Goal: Register for event/course

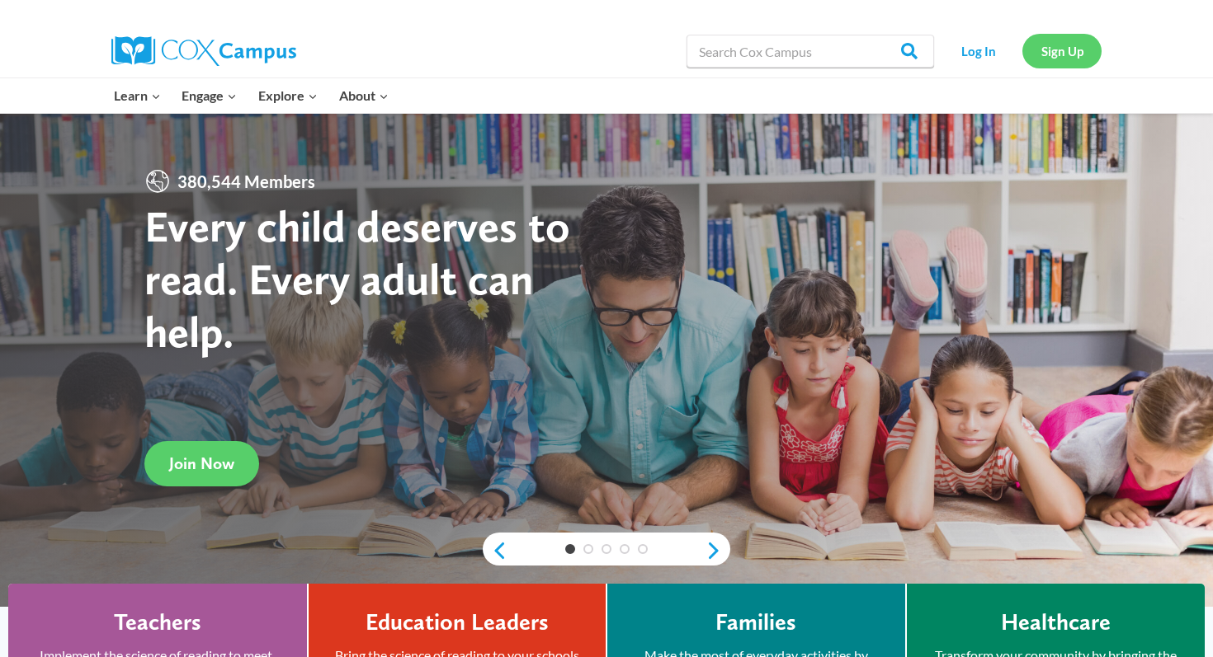
click at [1052, 57] on link "Sign Up" at bounding box center [1061, 51] width 79 height 34
click at [1063, 55] on link "Sign Up" at bounding box center [1061, 51] width 79 height 34
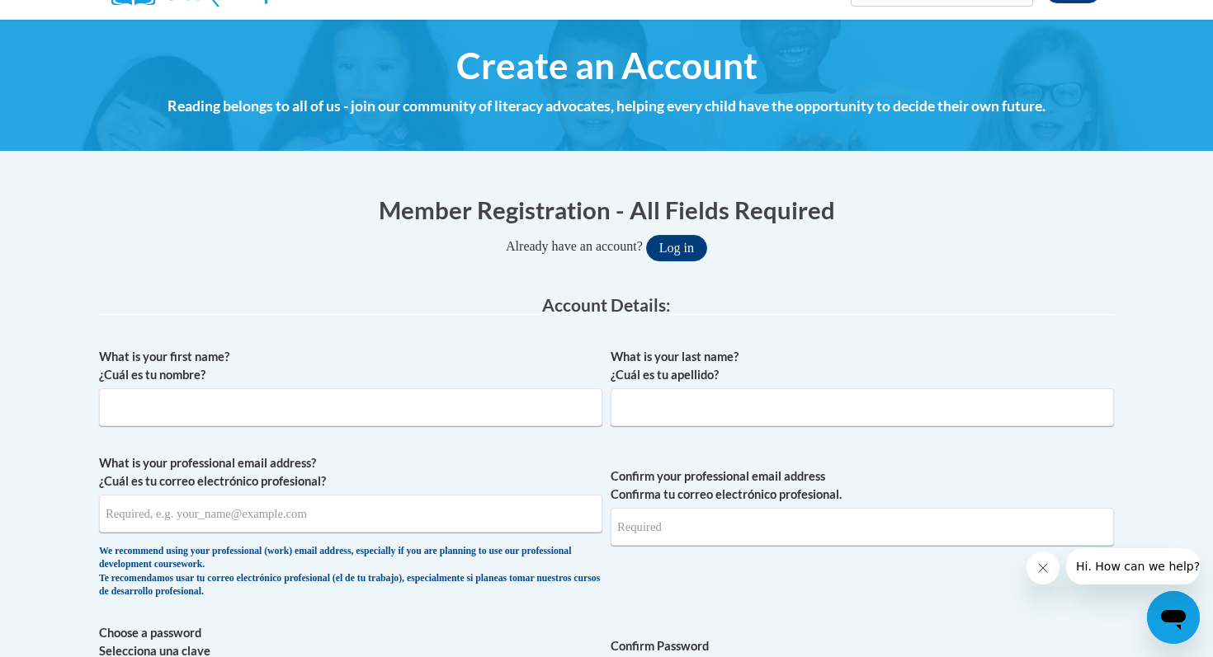
scroll to position [160, 0]
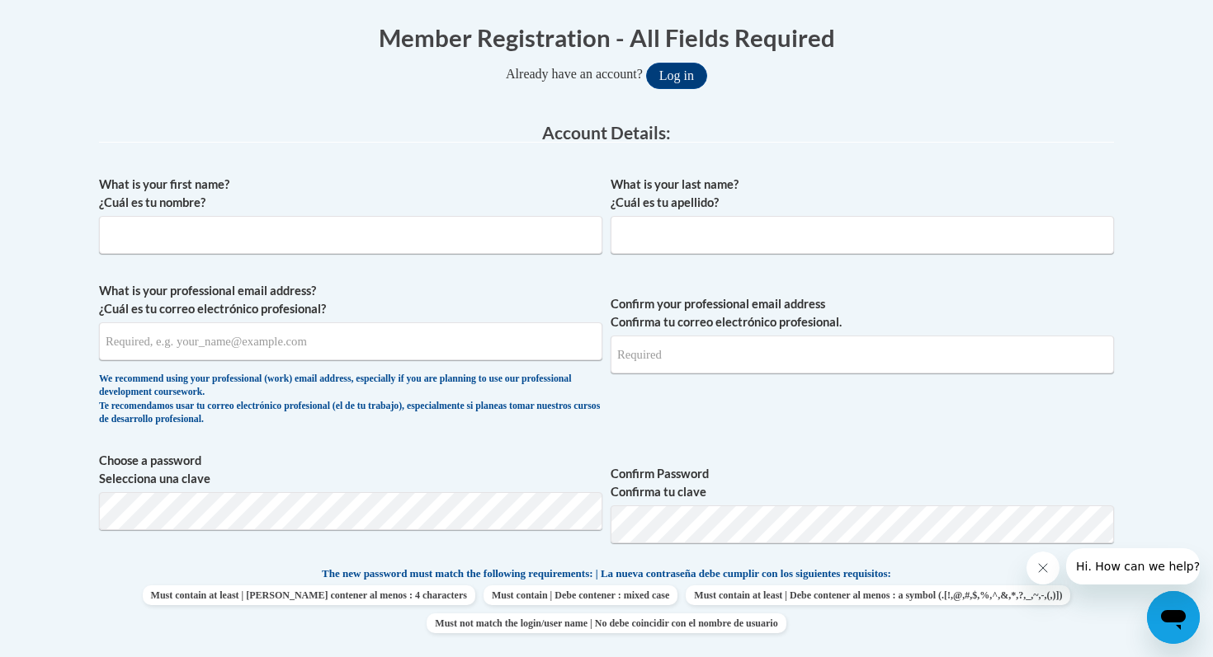
scroll to position [337, 0]
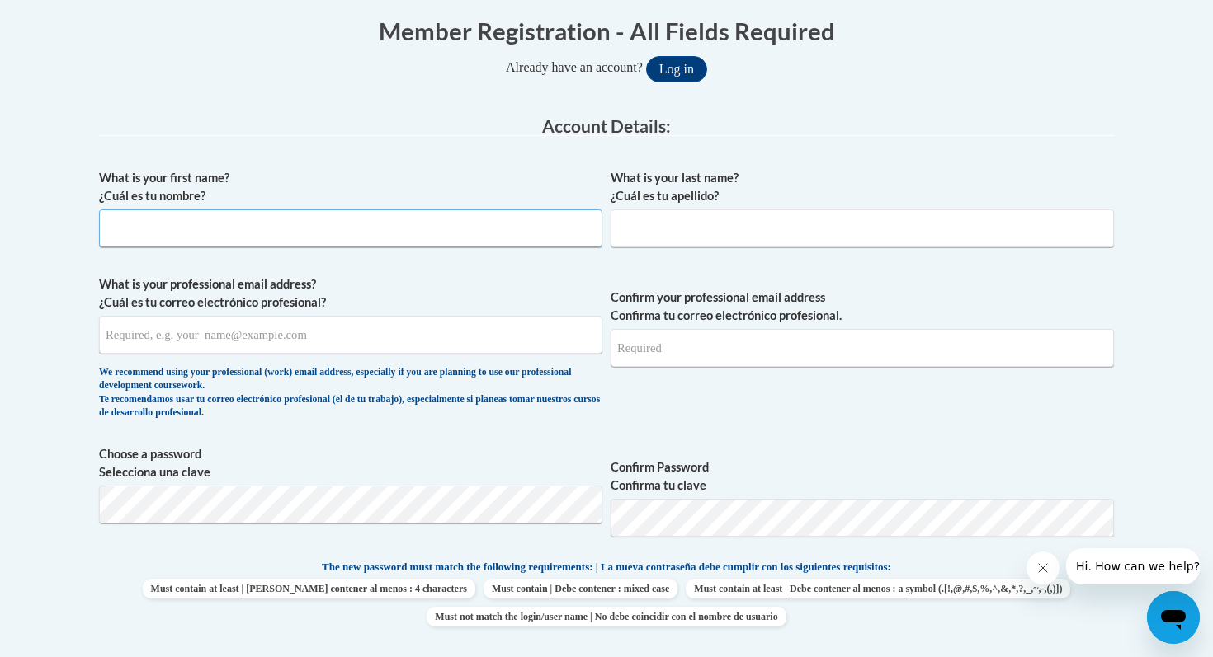
click at [163, 225] on input "What is your first name? ¿Cuál es tu nombre?" at bounding box center [350, 229] width 503 height 38
type input "Isela"
type input "Lazcano"
type input "iselalazcano27@gmail.com"
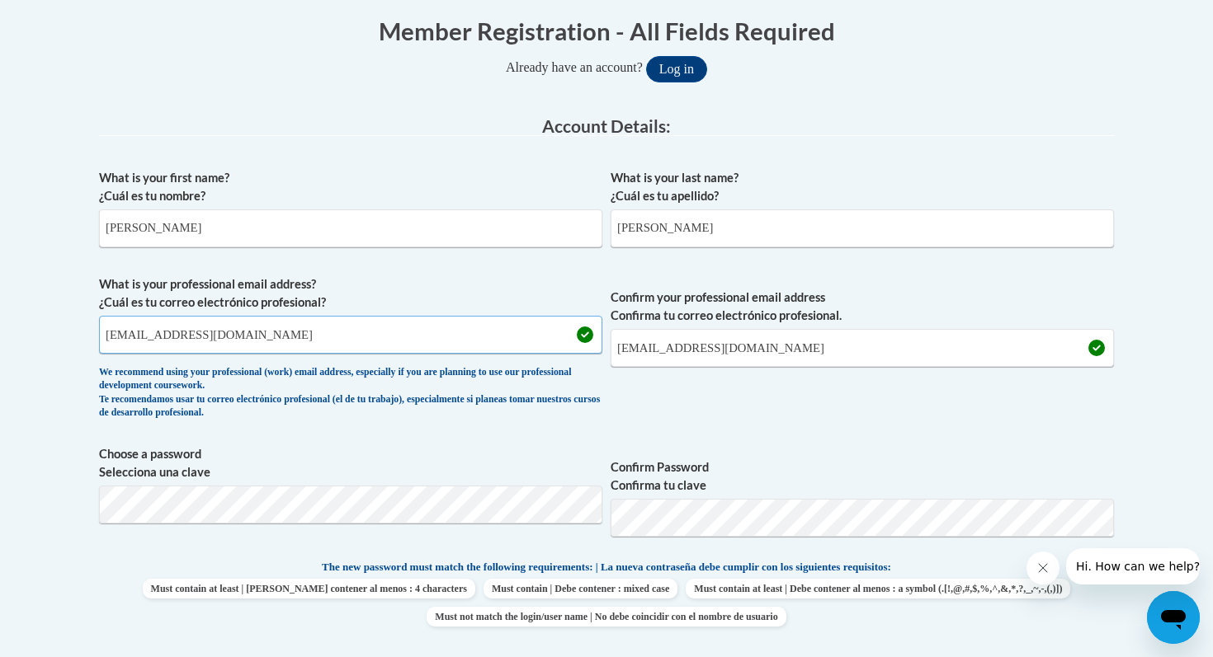
click at [257, 331] on input "iselalazcano27@gmail.com" at bounding box center [350, 335] width 503 height 38
type input "ilazcano@waukesha.k12.wi.us"
click at [746, 347] on input "iselalazcano27@gmail.com" at bounding box center [861, 348] width 503 height 38
click at [771, 347] on input "iselalazcano27@gmail.com" at bounding box center [861, 348] width 503 height 38
type input "i"
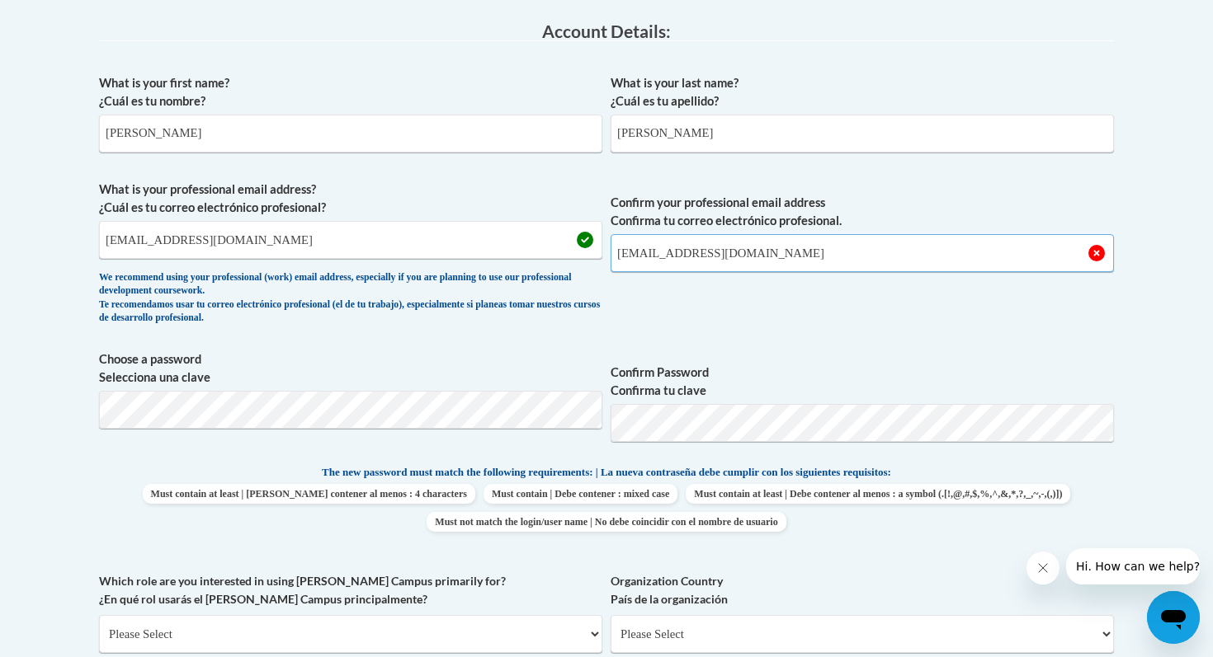
scroll to position [442, 0]
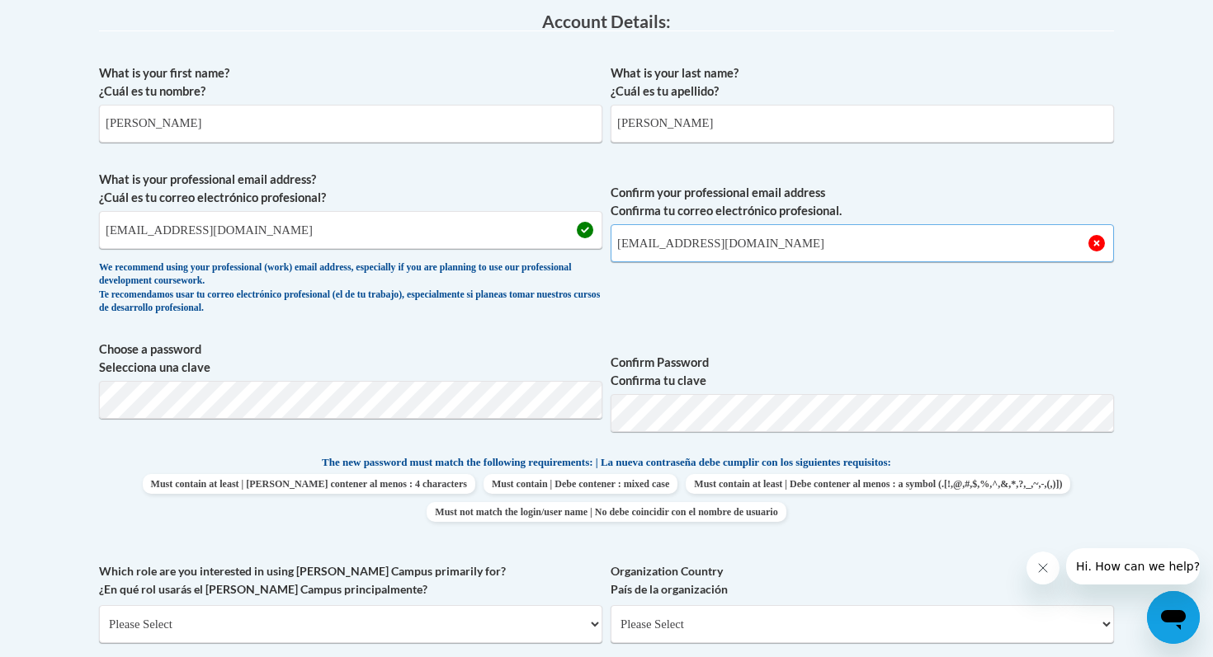
type input "ilazcano@waukesha.k12.wi.us"
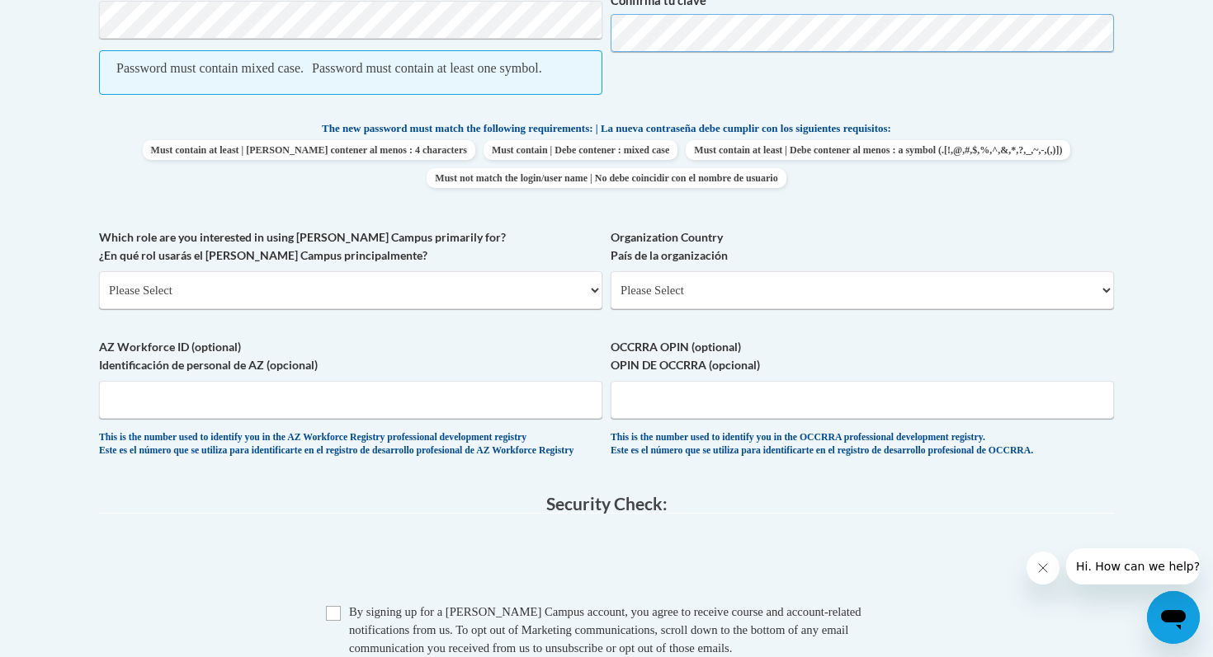
scroll to position [824, 0]
click at [490, 308] on select "Please Select College/University | Colegio/Universidad Community/Nonprofit Part…" at bounding box center [350, 289] width 503 height 38
select select "fbf2d438-af2f-41f8-98f1-81c410e29de3"
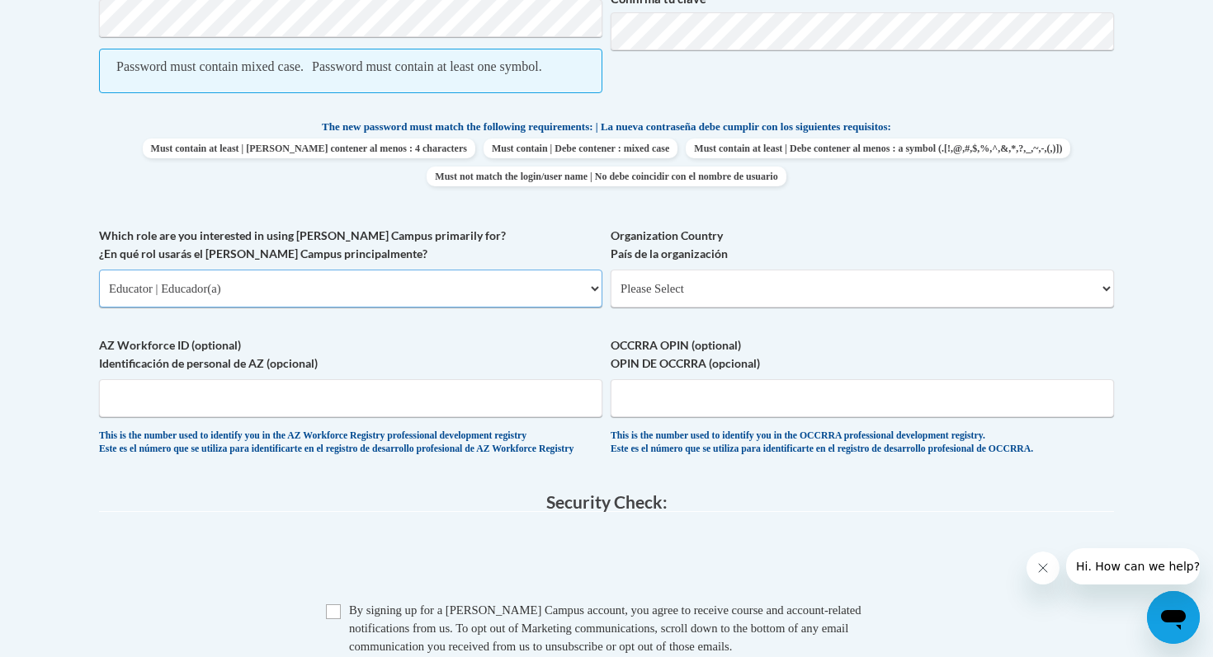
click at [99, 288] on select "Please Select College/University | Colegio/Universidad Community/Nonprofit Part…" at bounding box center [350, 289] width 503 height 38
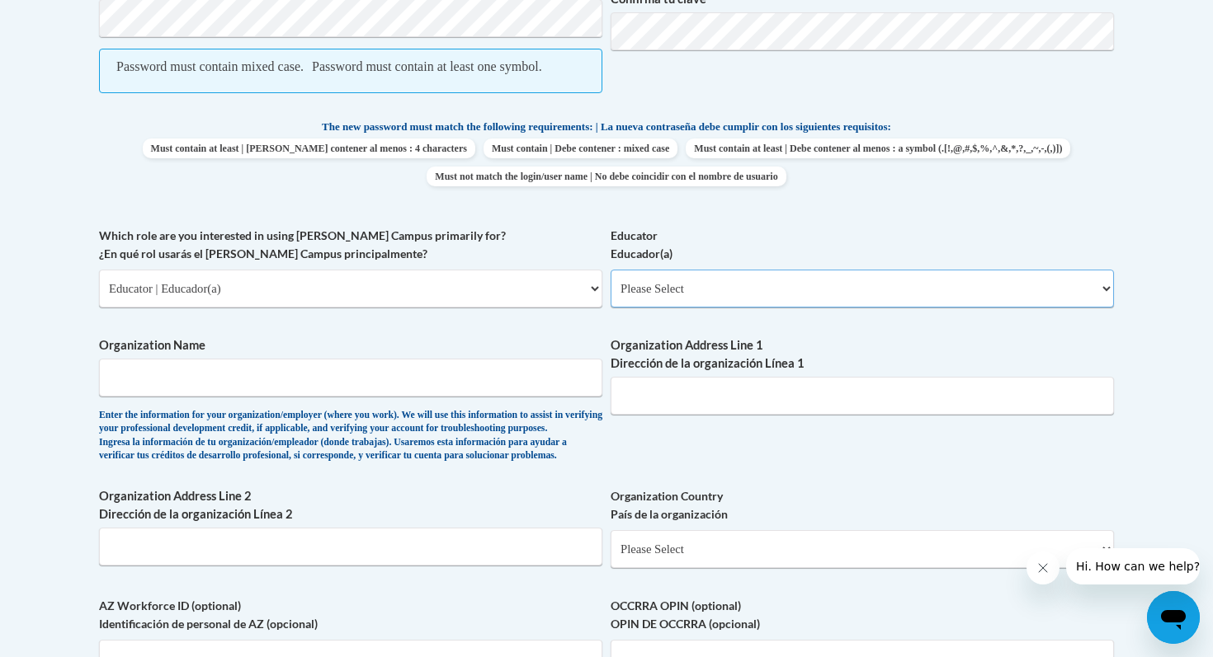
click at [648, 308] on select "Please Select Early Learning/Daycare Teacher/Family Home Care Provider | Maestr…" at bounding box center [861, 289] width 503 height 38
select select "8e40623d-54d0-45cd-9f92-5df65cd3f8cf"
click at [610, 288] on select "Please Select Early Learning/Daycare Teacher/Family Home Care Provider | Maestr…" at bounding box center [861, 289] width 503 height 38
click at [339, 397] on input "Organization Name" at bounding box center [350, 378] width 503 height 38
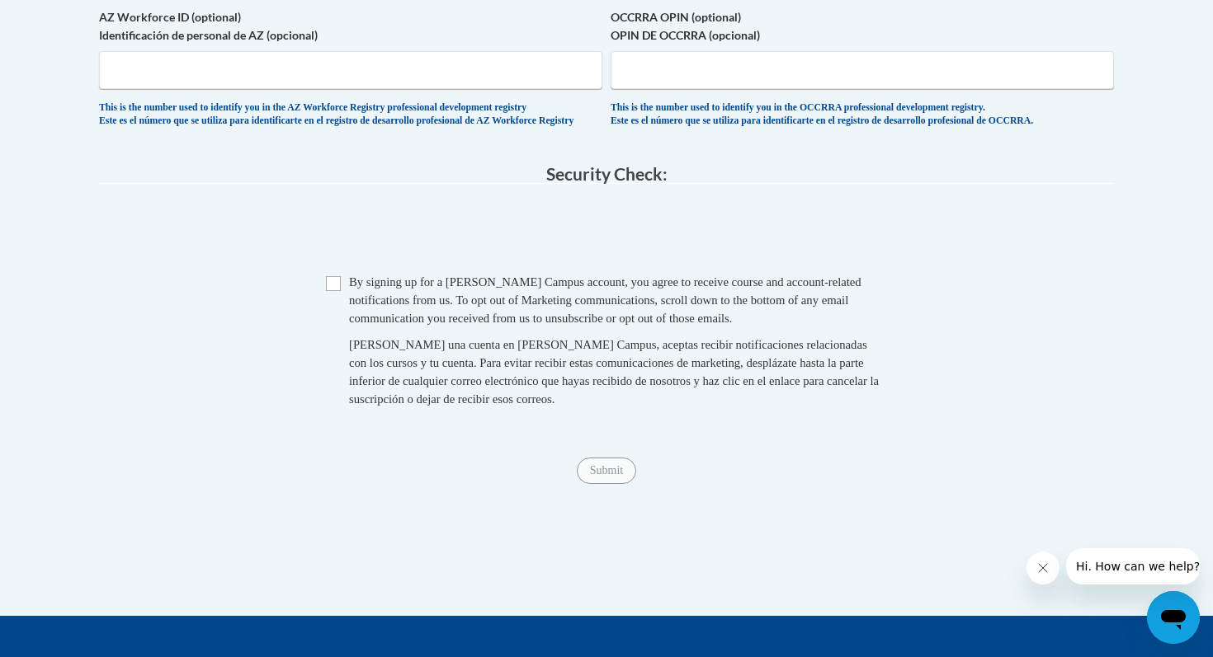
scroll to position [1415, 0]
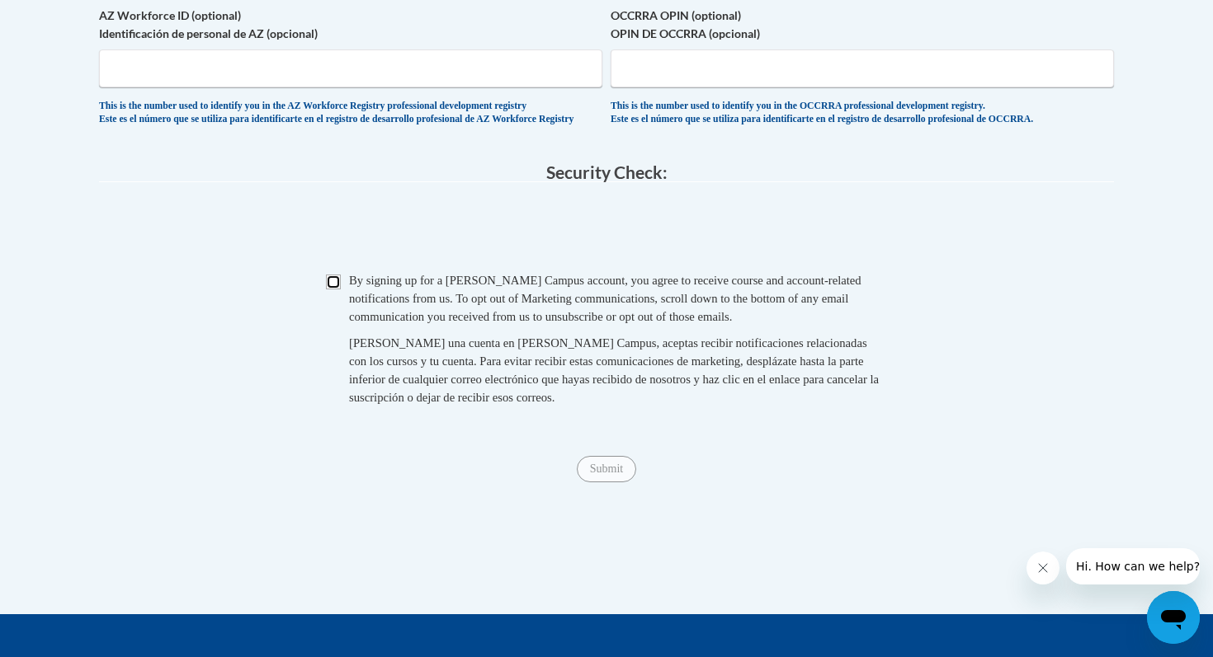
click at [340, 290] on input "Checkbox" at bounding box center [333, 282] width 15 height 15
checkbox input "true"
click at [606, 474] on span "Submit" at bounding box center [606, 467] width 59 height 13
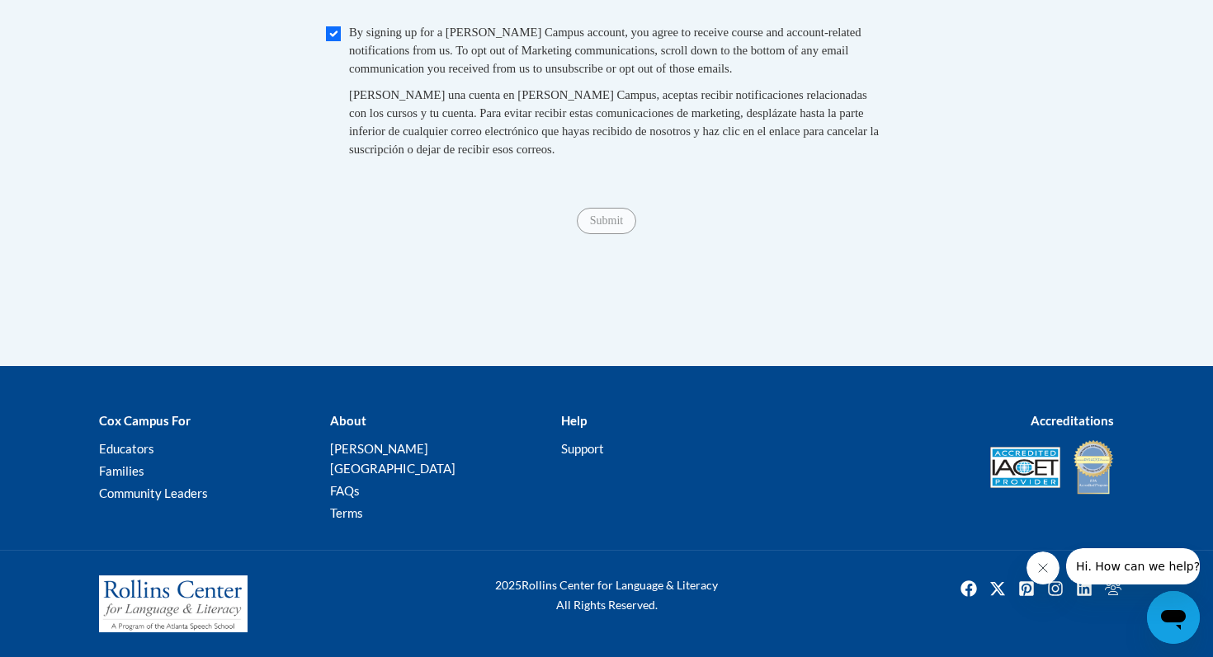
scroll to position [1684, 0]
click at [605, 234] on div "Submit Submit" at bounding box center [606, 221] width 1015 height 26
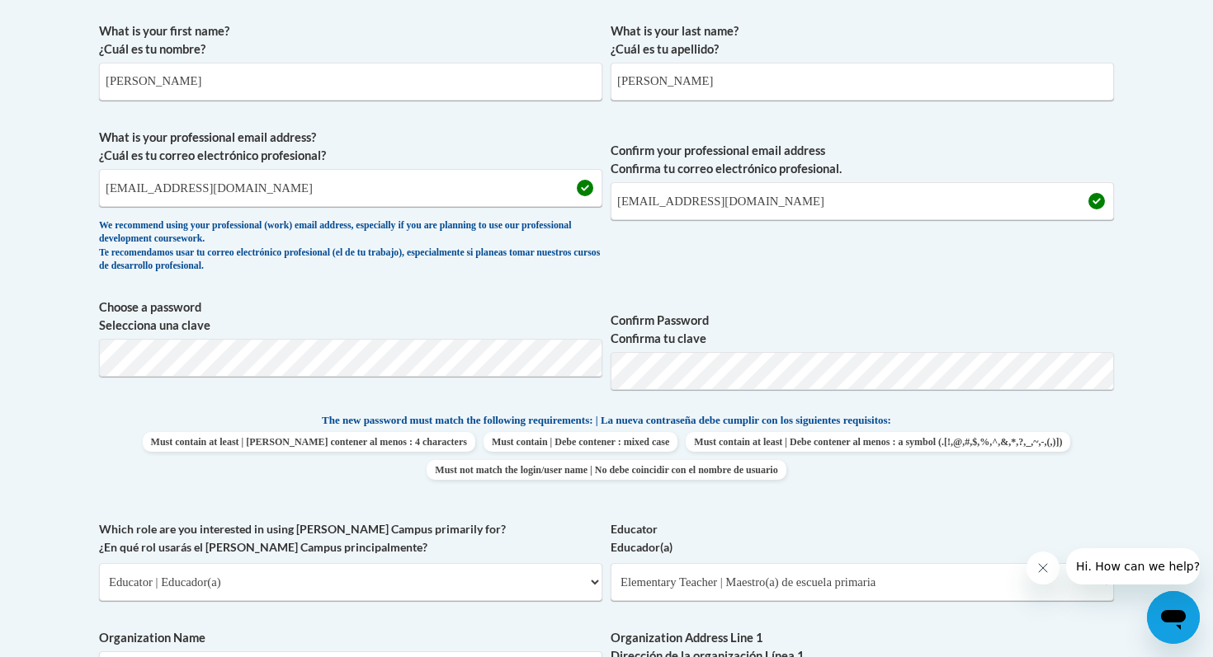
scroll to position [1317, 0]
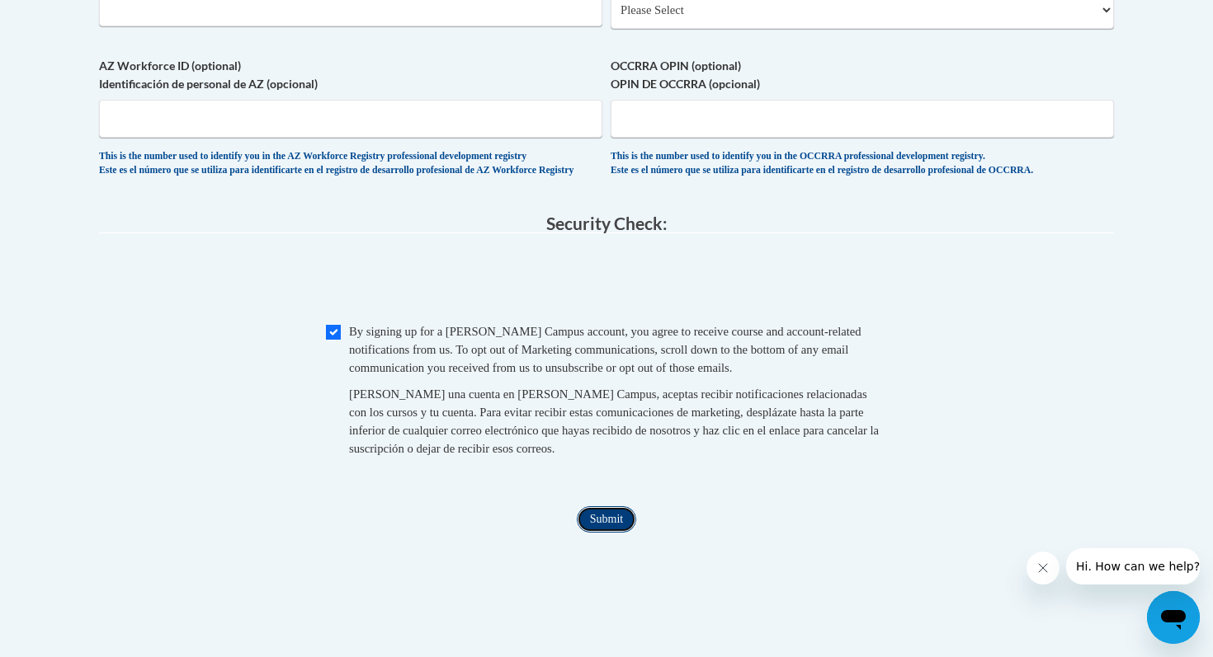
click at [614, 533] on input "Submit" at bounding box center [606, 520] width 59 height 26
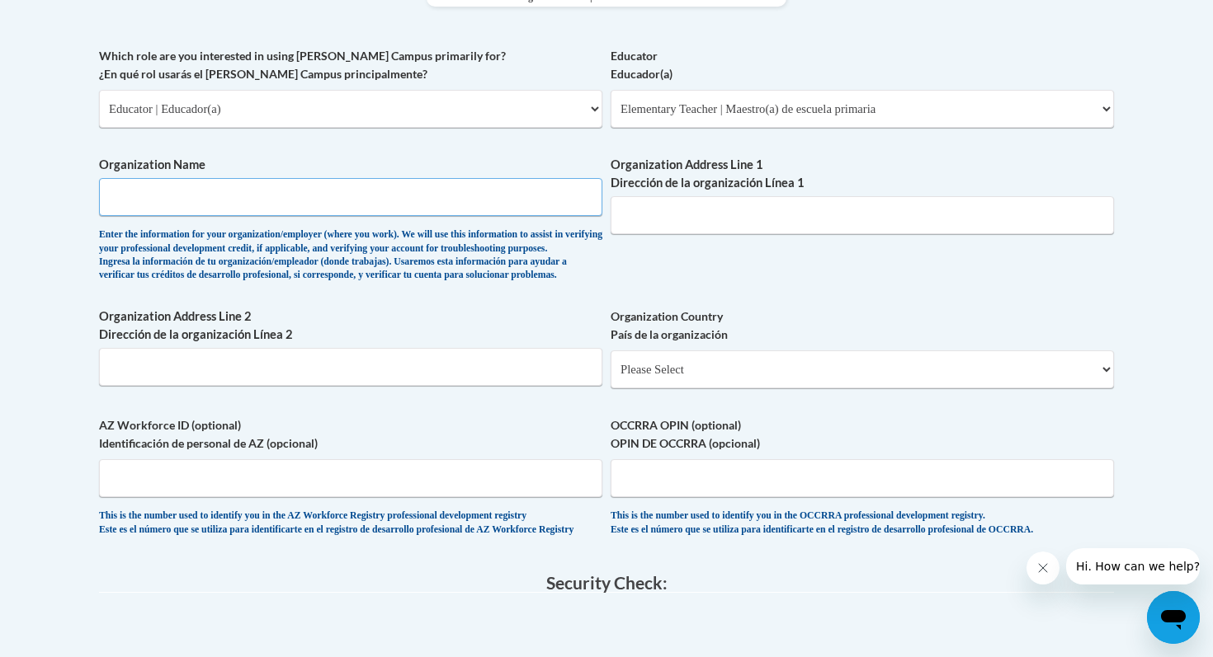
scroll to position [960, 0]
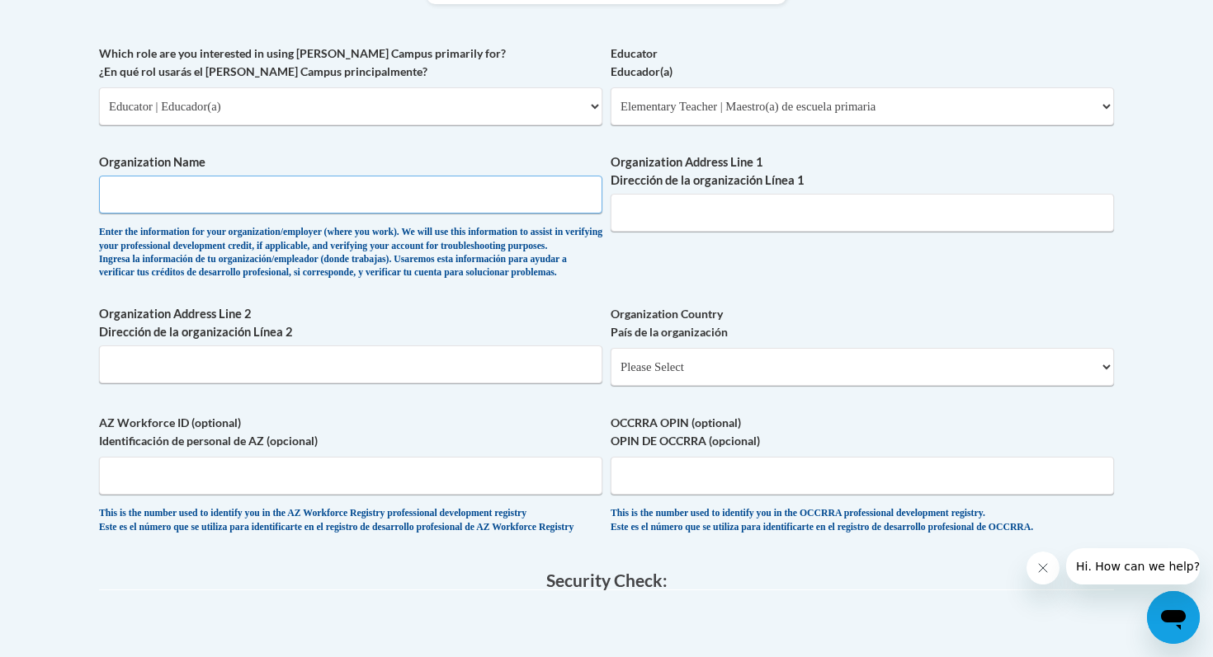
type input "I"
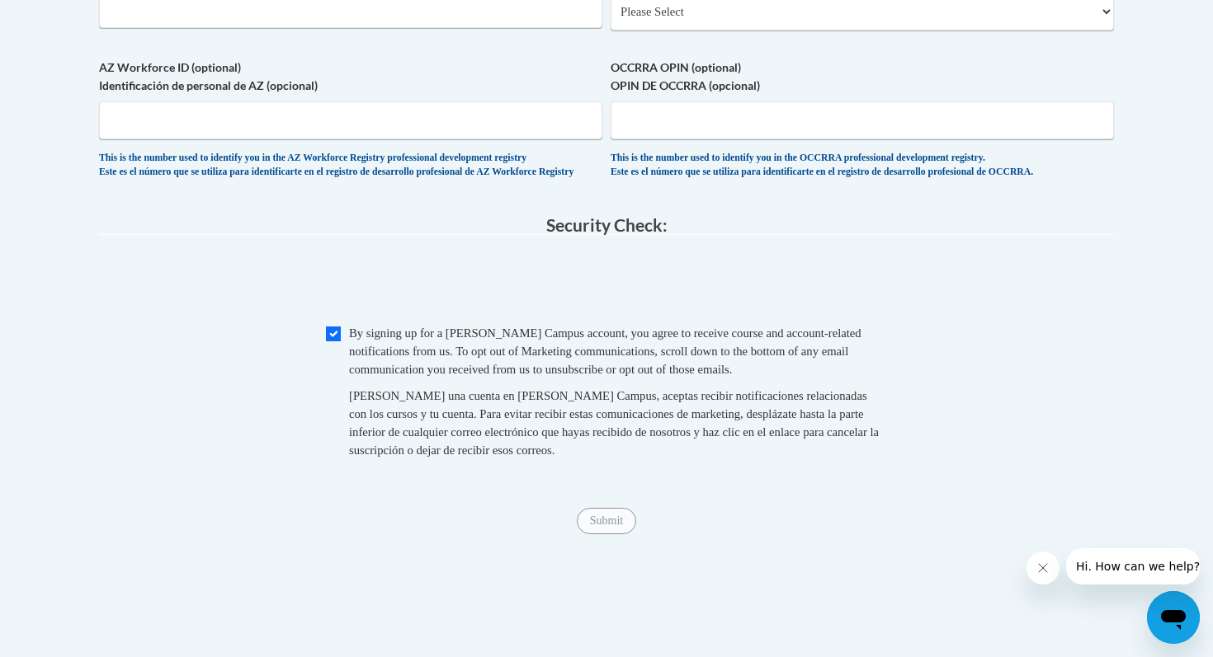
scroll to position [1320, 0]
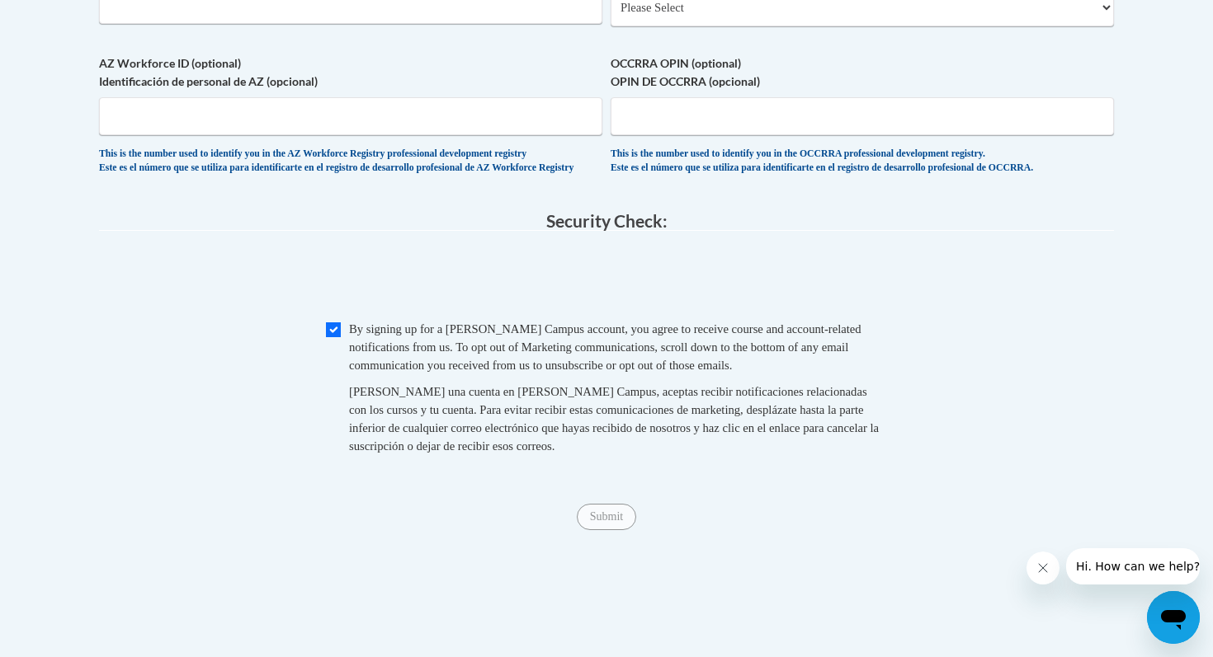
type input "School District of Waukesha"
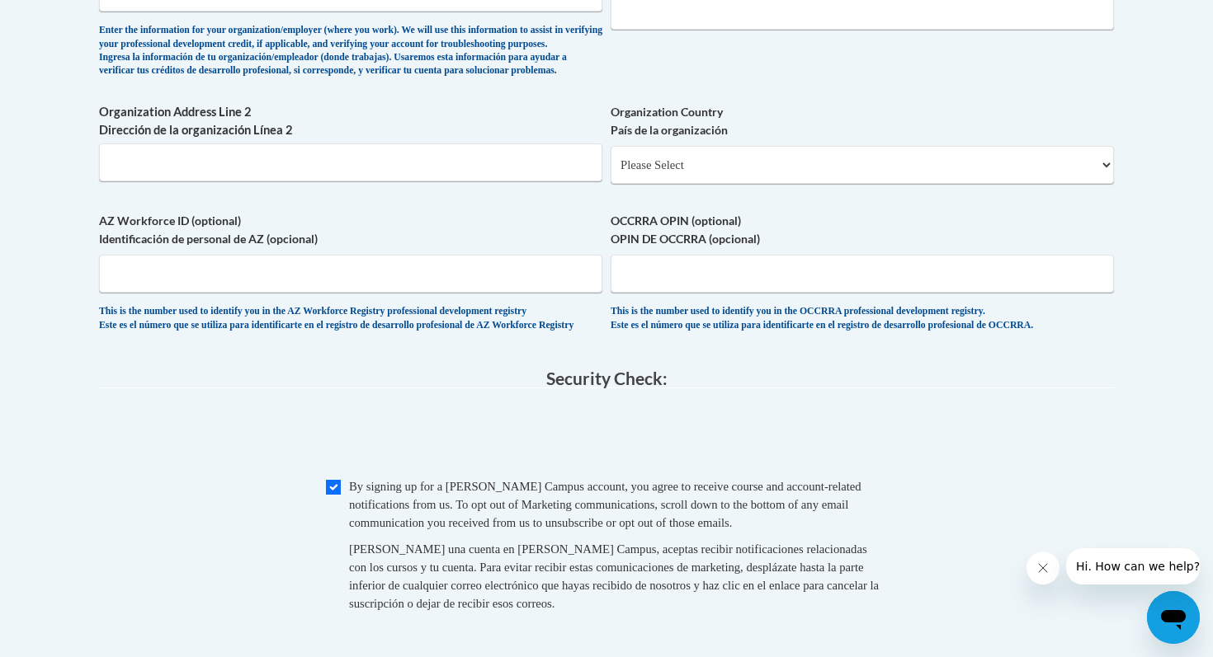
scroll to position [1161, 0]
click at [704, 186] on select "Please Select United States | Estados Unidos Outside of the United States | Fue…" at bounding box center [861, 167] width 503 height 38
select select "ad49bcad-a171-4b2e-b99c-48b446064914"
click at [610, 174] on select "Please Select United States | Estados Unidos Outside of the United States | Fue…" at bounding box center [861, 167] width 503 height 38
select select
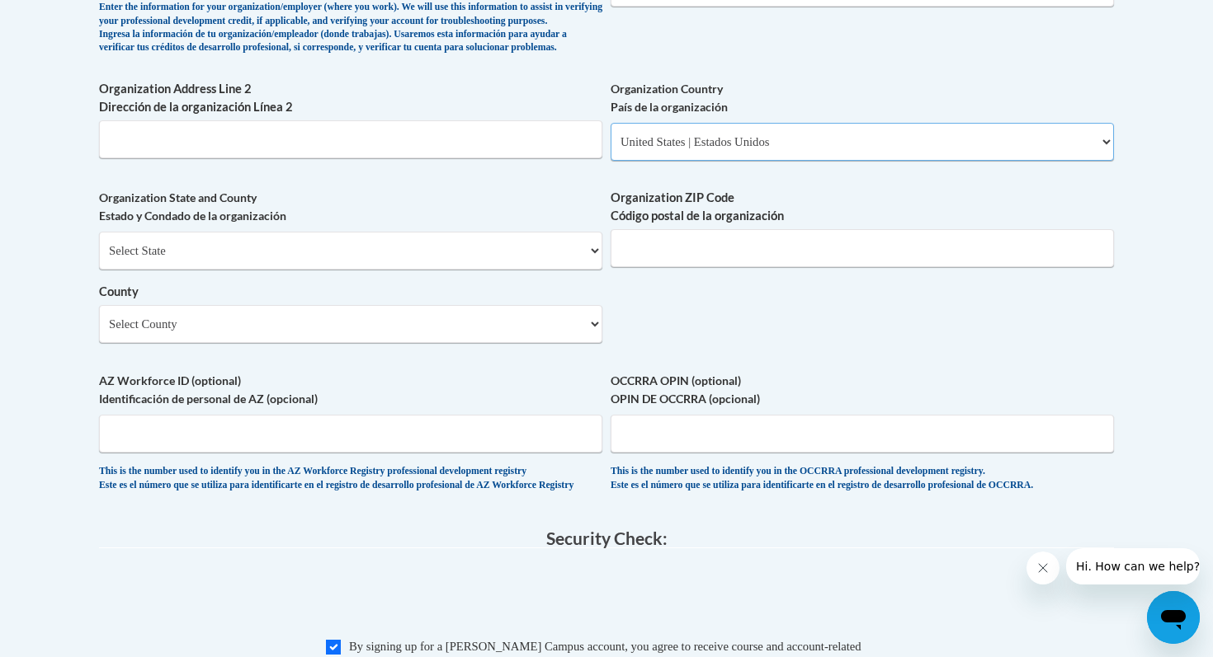
scroll to position [1190, 0]
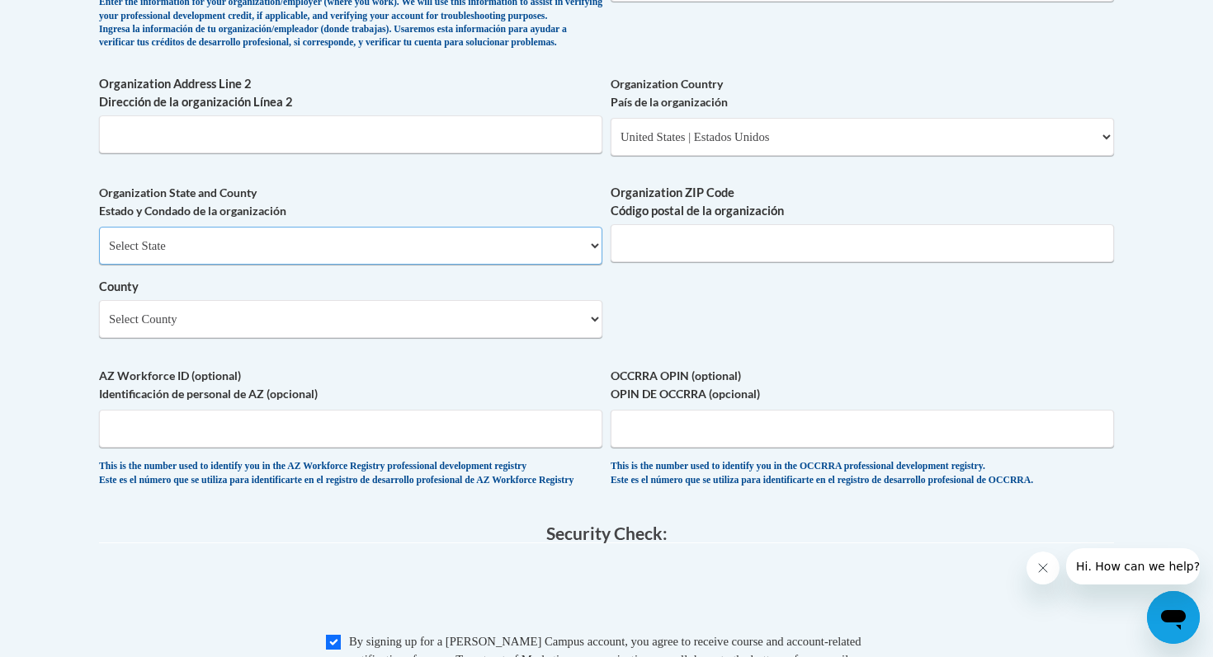
click at [354, 265] on select "Select State Alabama Alaska Arizona Arkansas California Colorado Connecticut De…" at bounding box center [350, 246] width 503 height 38
select select "Wisconsin"
click at [99, 253] on select "Select State Alabama Alaska Arizona Arkansas California Colorado Connecticut De…" at bounding box center [350, 246] width 503 height 38
click at [636, 262] on input "Organization ZIP Code Código postal de la organización" at bounding box center [861, 243] width 503 height 38
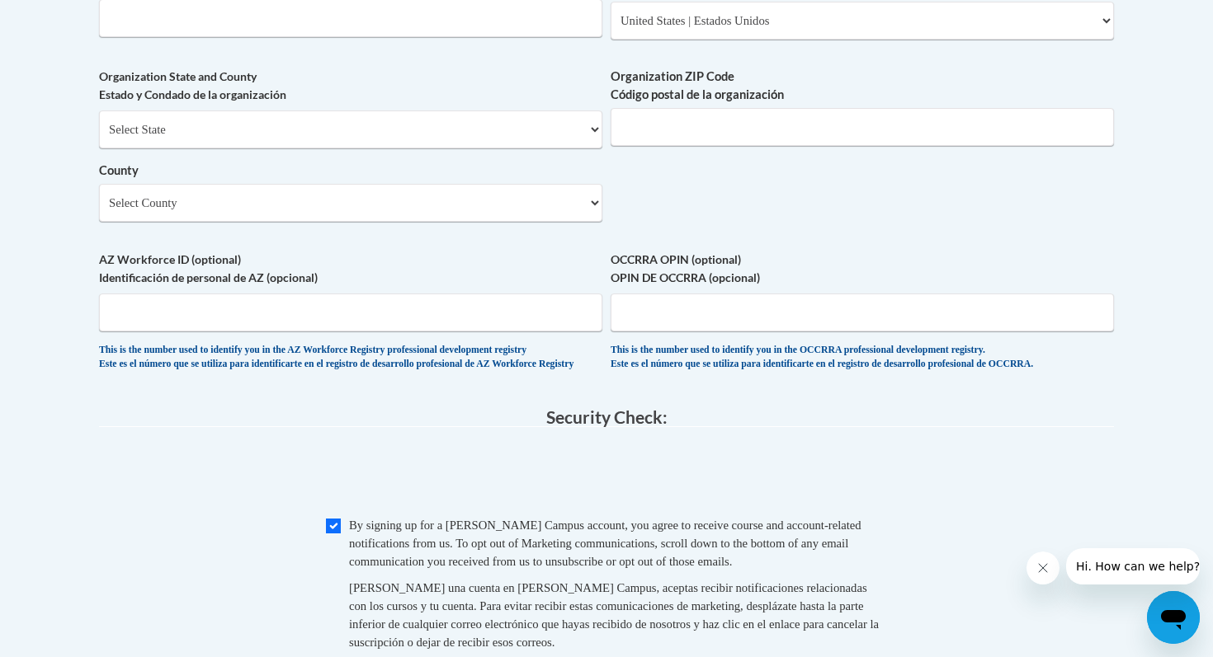
scroll to position [1321, 0]
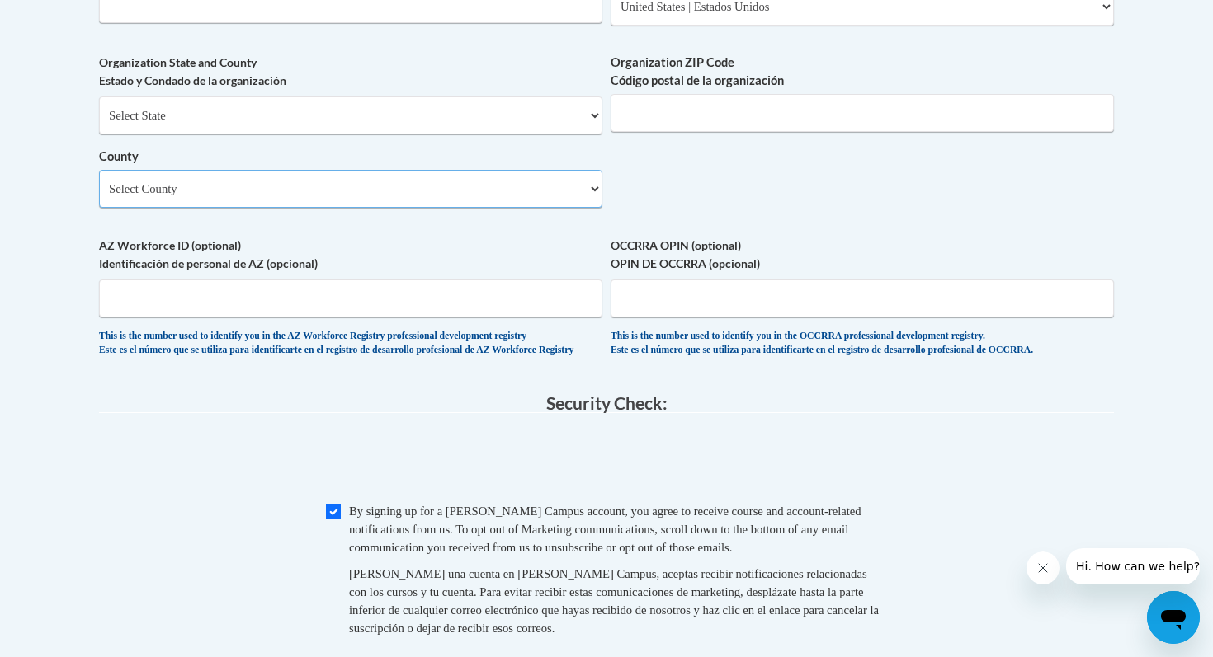
click at [459, 208] on select "Select County Adams Ashland Barron Bayfield Brown Buffalo Burnett Calumet Chipp…" at bounding box center [350, 189] width 503 height 38
select select "Waukesha"
click at [99, 196] on select "Select County Adams Ashland Barron Bayfield Brown Buffalo Burnett Calumet Chipp…" at bounding box center [350, 189] width 503 height 38
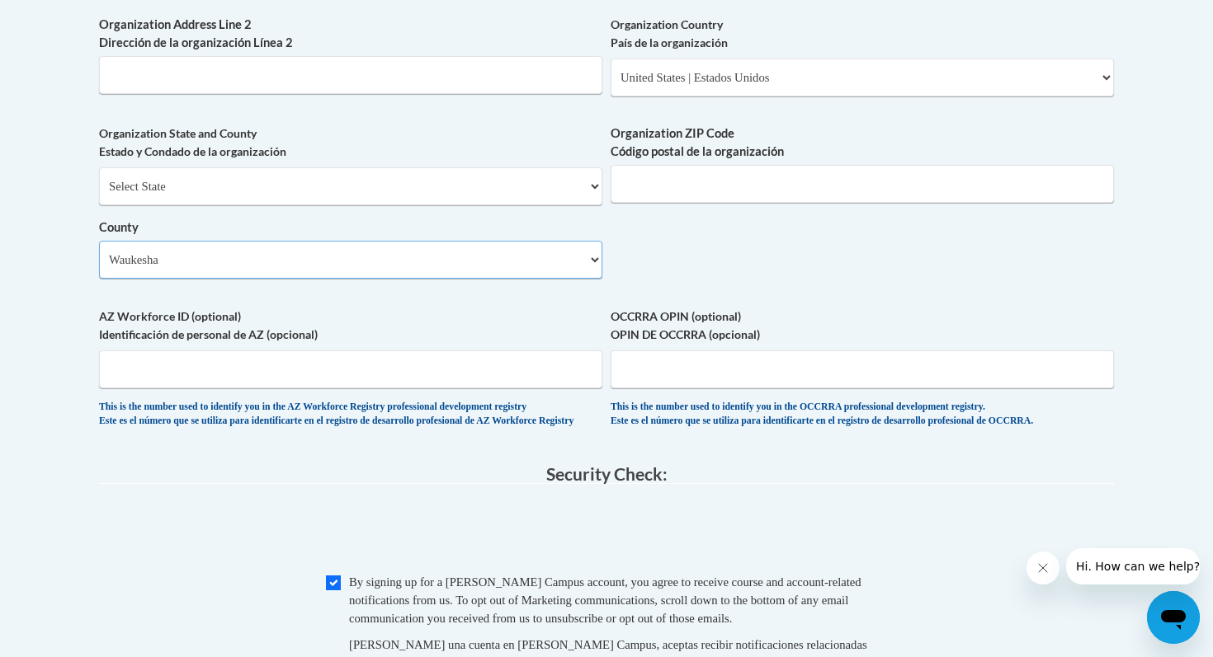
scroll to position [1242, 0]
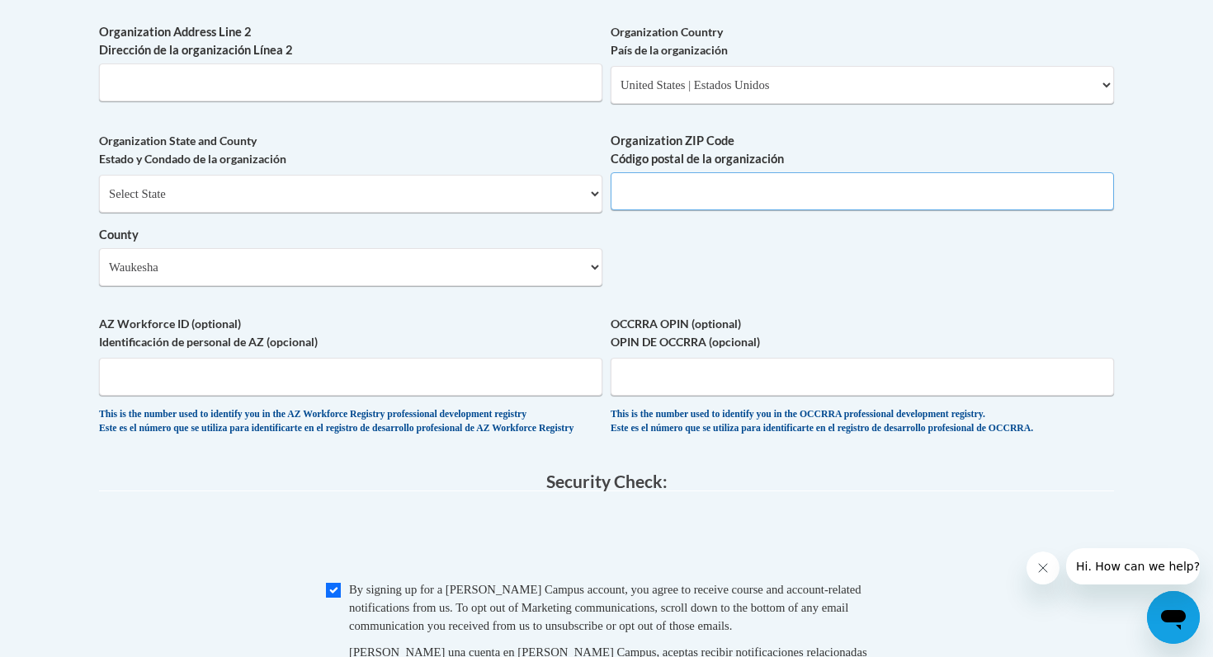
click at [662, 210] on input "Organization ZIP Code Código postal de la organización" at bounding box center [861, 191] width 503 height 38
type input "53188"
type input "1119 Madison st."
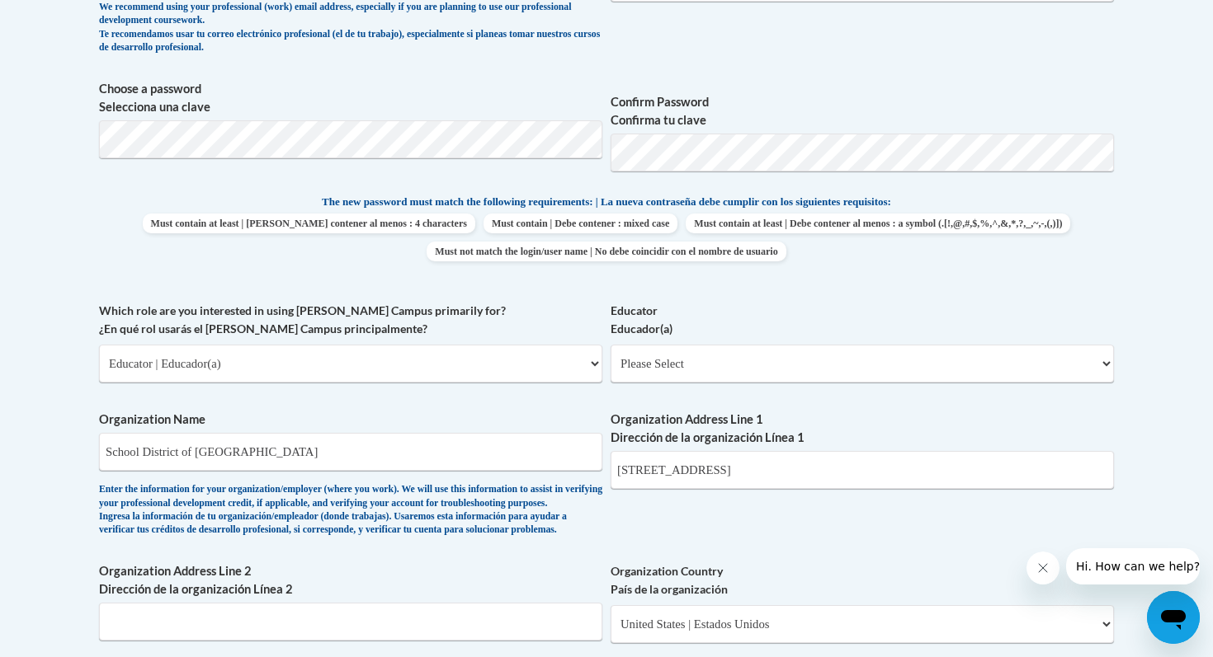
scroll to position [704, 0]
click at [650, 367] on select "Please Select Early Learning/Daycare Teacher/Family Home Care Provider | Maestr…" at bounding box center [861, 363] width 503 height 38
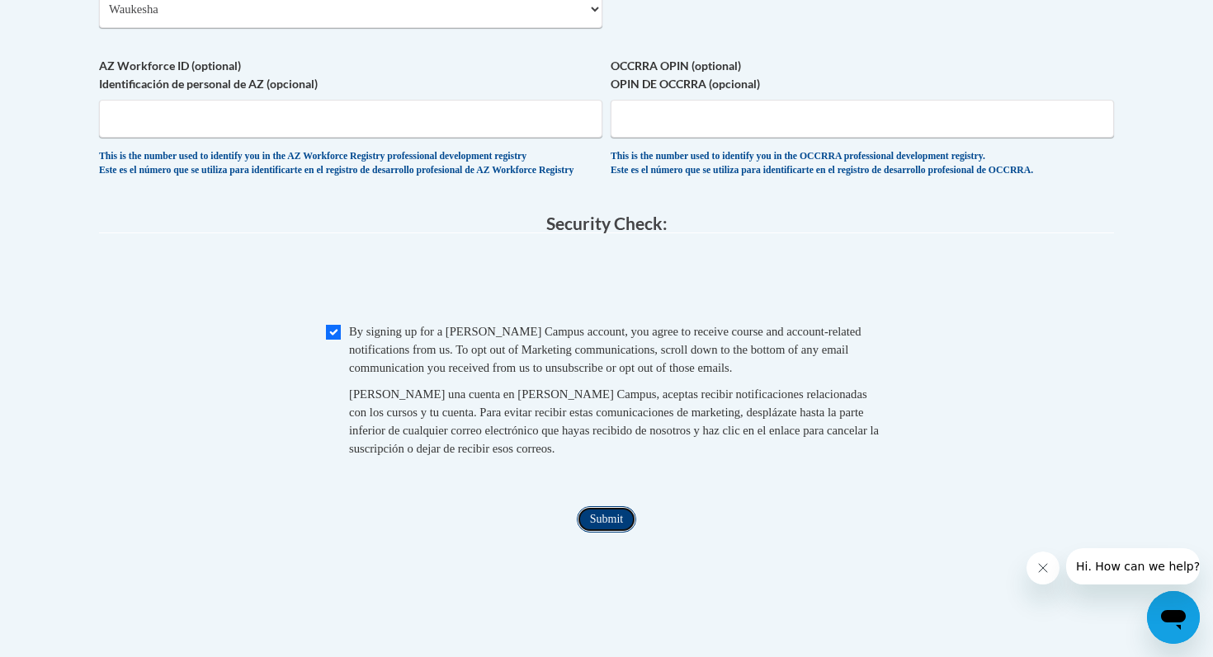
click at [602, 533] on input "Submit" at bounding box center [606, 520] width 59 height 26
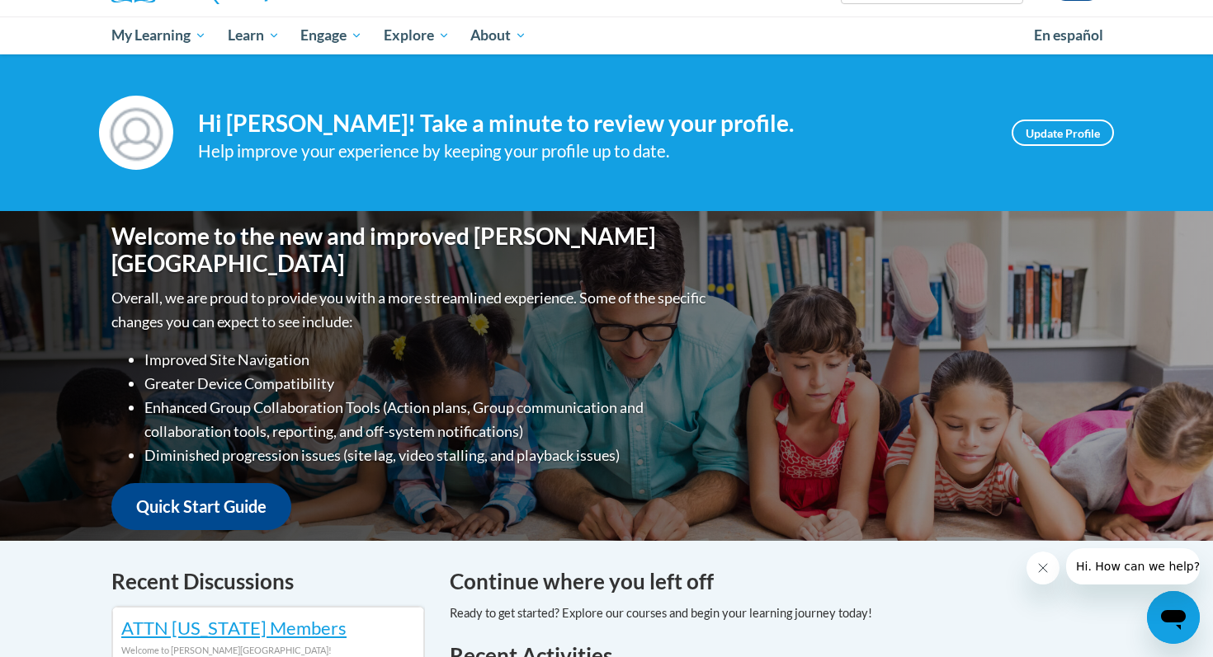
scroll to position [173, 0]
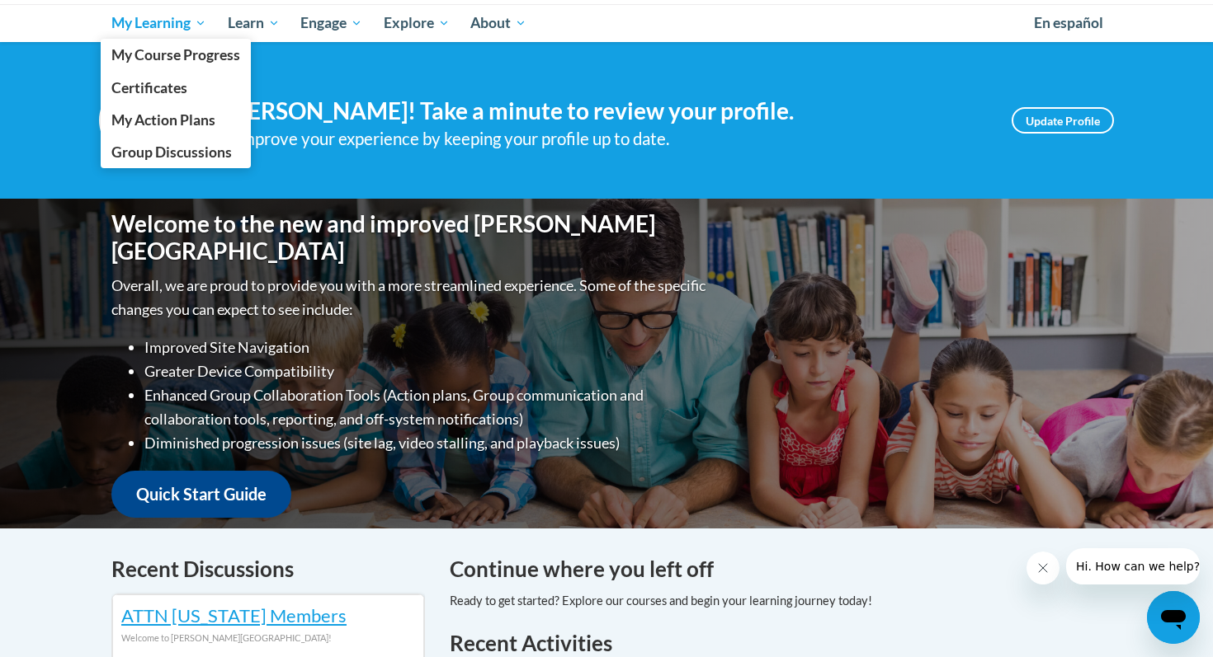
click at [130, 22] on span "My Learning" at bounding box center [158, 23] width 95 height 20
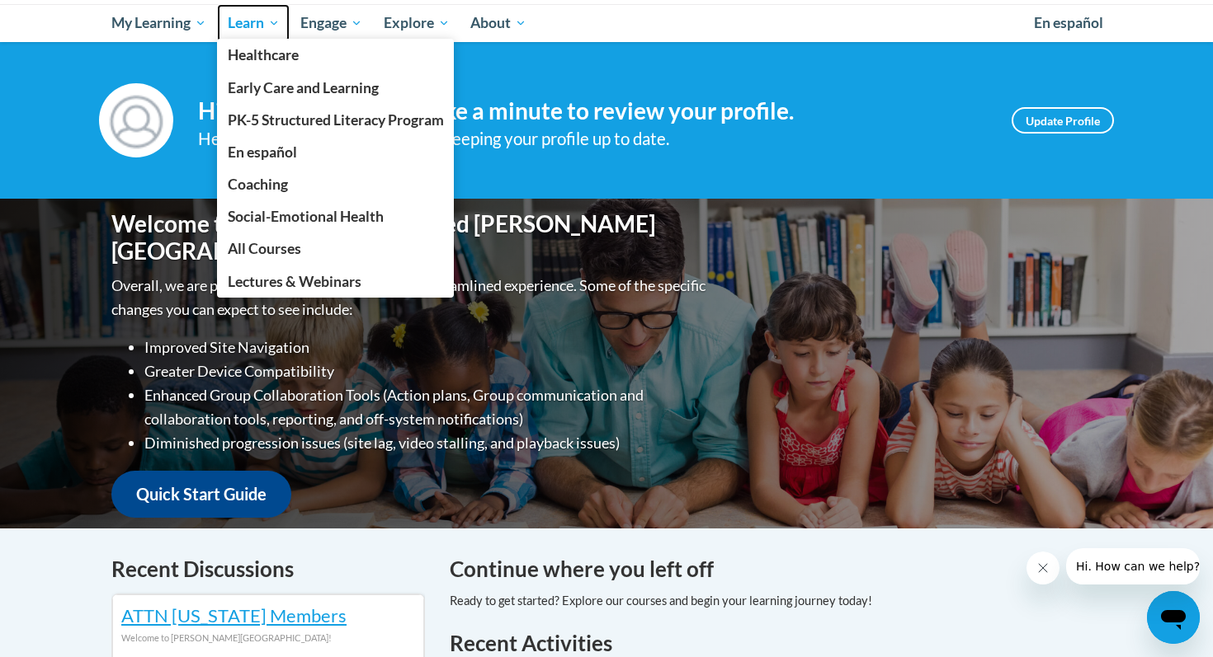
click at [244, 25] on span "Learn" at bounding box center [254, 23] width 52 height 20
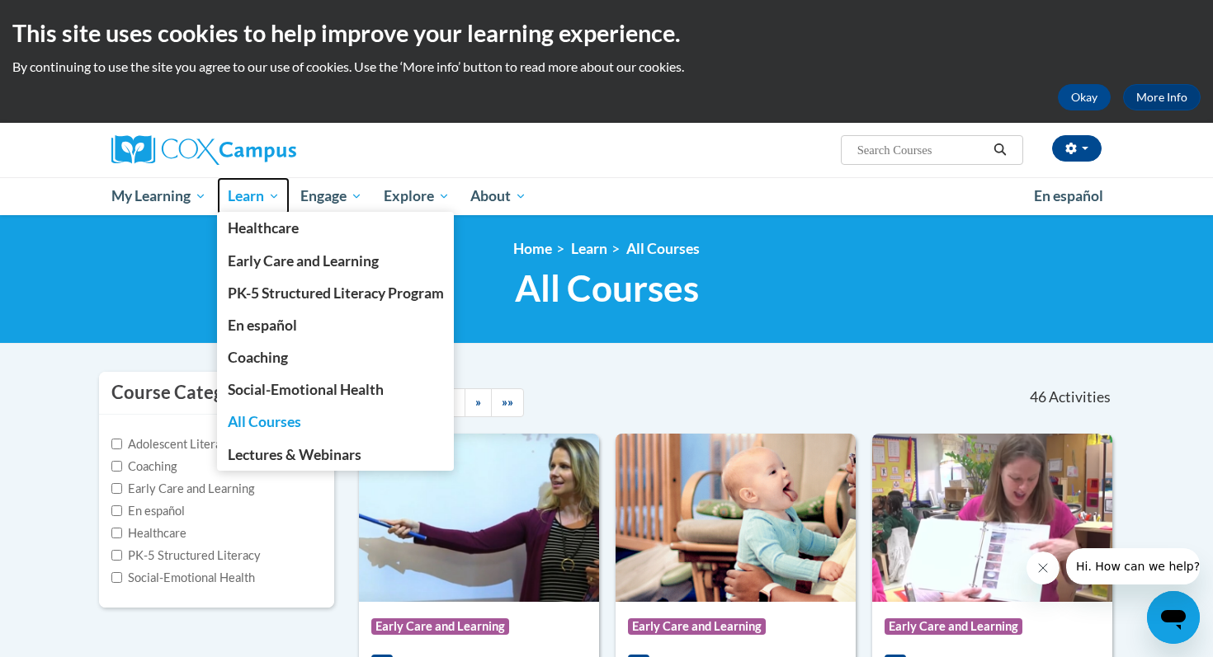
click at [245, 202] on span "Learn" at bounding box center [254, 196] width 52 height 20
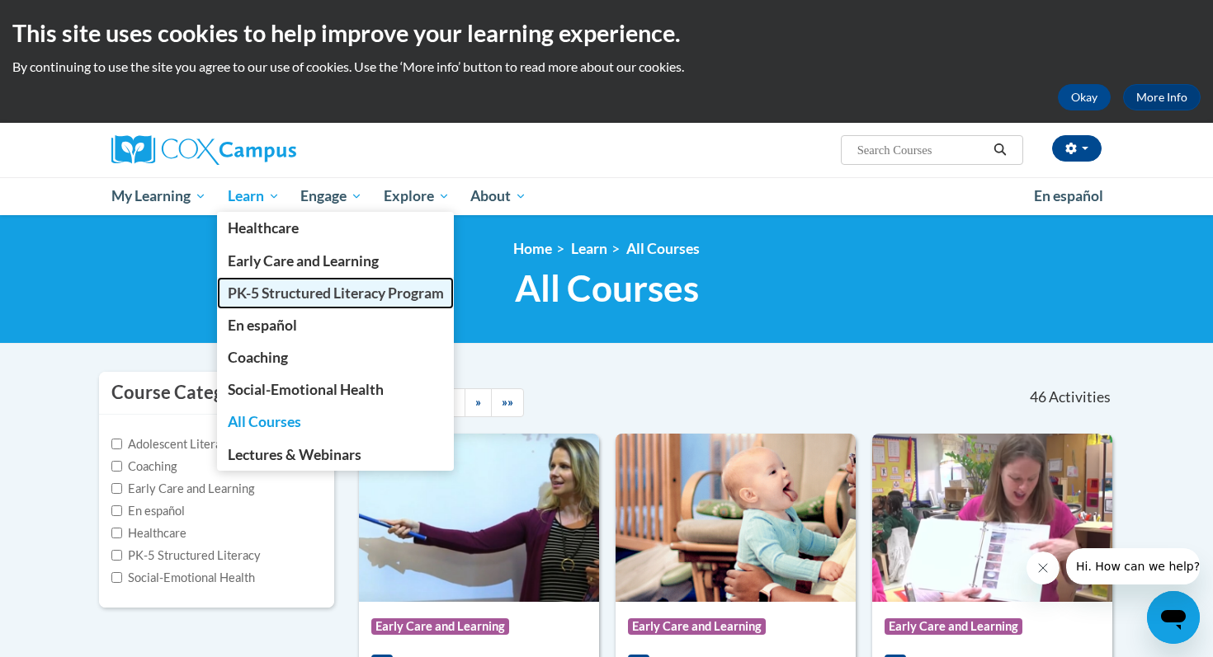
click at [261, 291] on span "PK-5 Structured Literacy Program" at bounding box center [336, 293] width 216 height 17
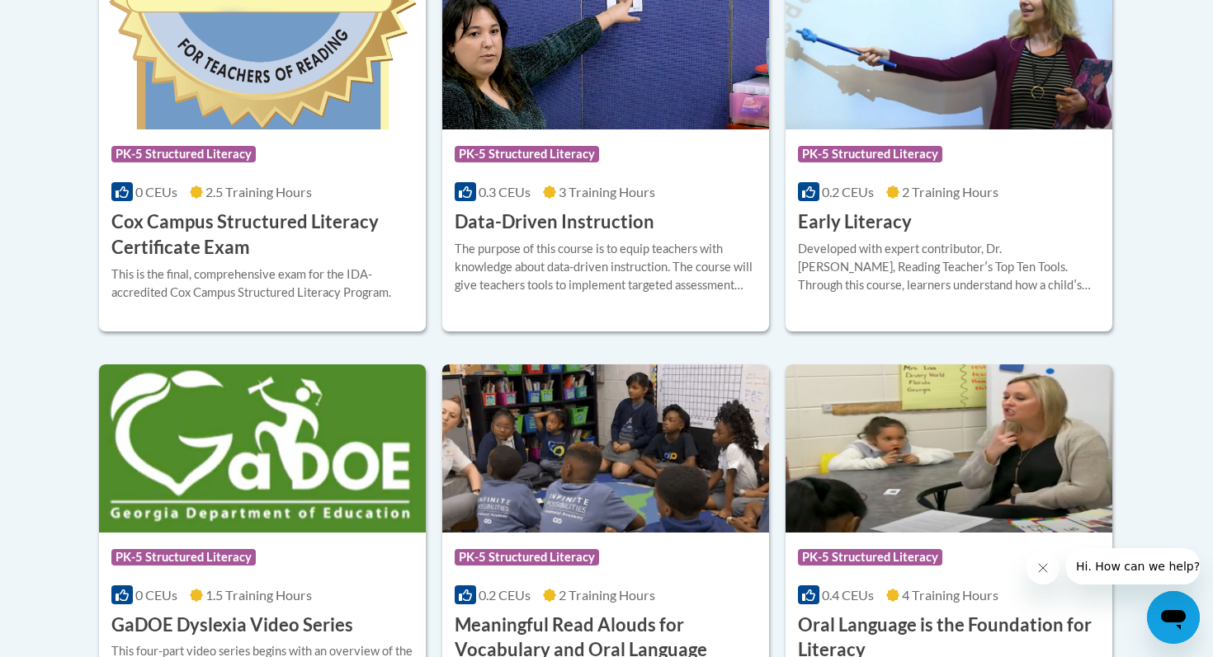
scroll to position [792, 0]
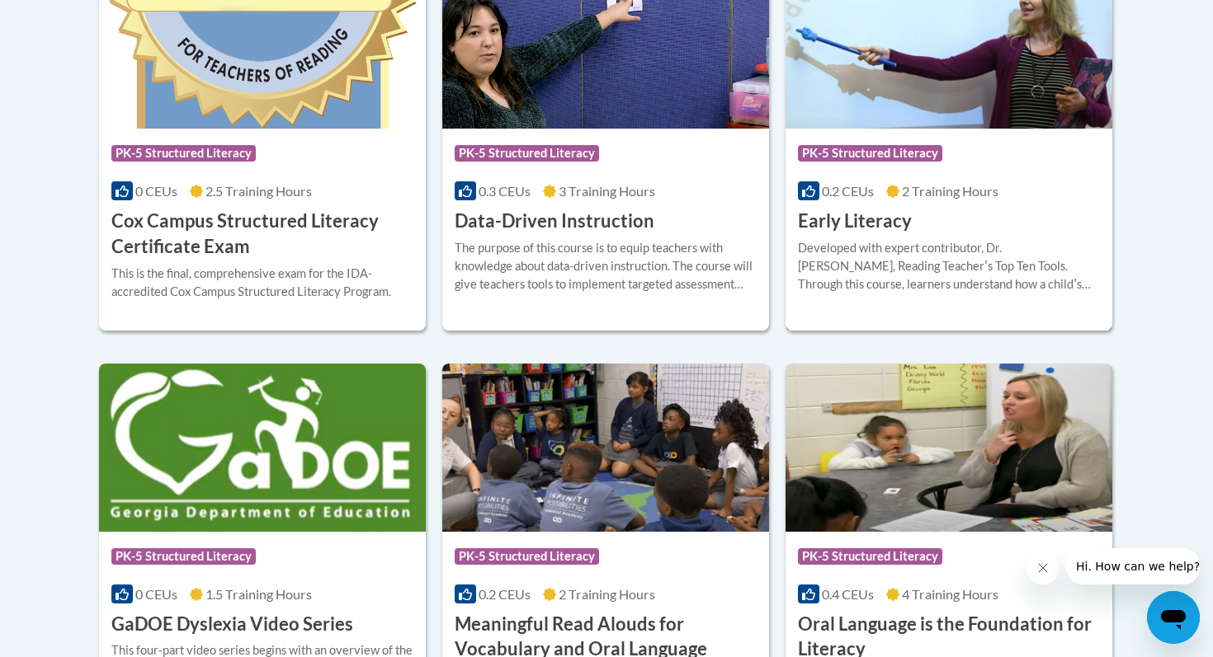
click at [999, 206] on div "Course Category: PK-5 Structured Literacy 0.2 CEUs 2 Training Hours COURSE Earl…" at bounding box center [948, 182] width 327 height 106
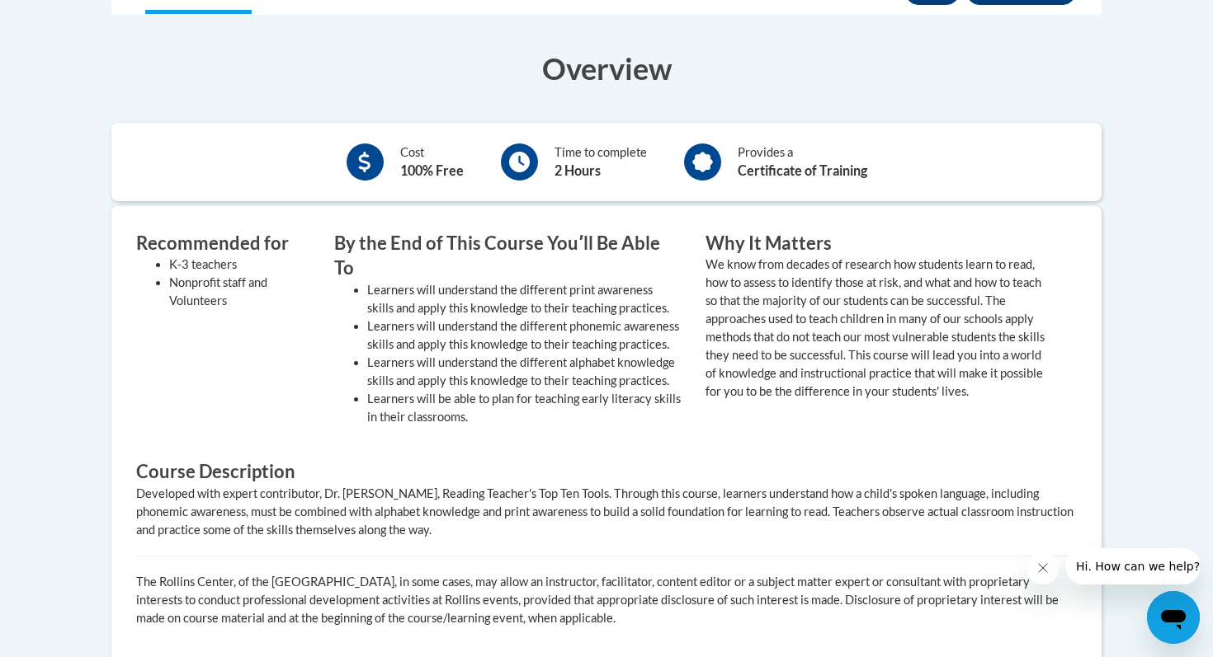
scroll to position [469, 0]
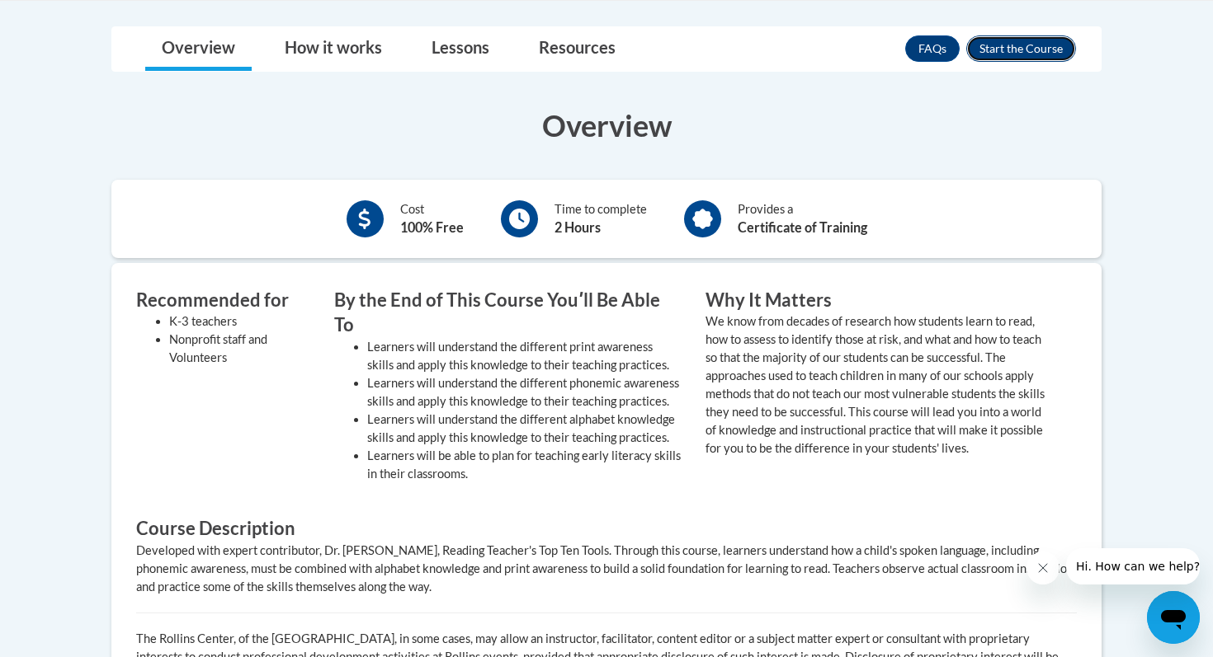
click at [1022, 54] on button "Enroll" at bounding box center [1021, 48] width 110 height 26
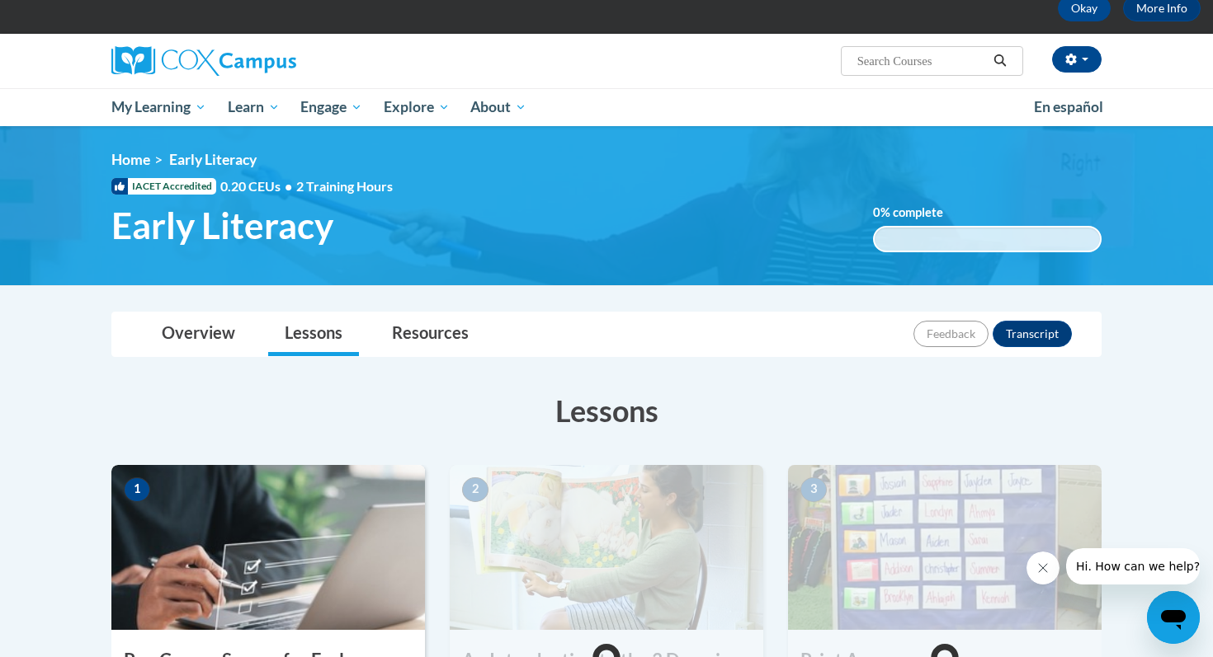
scroll to position [78, 0]
